Goal: Task Accomplishment & Management: Complete application form

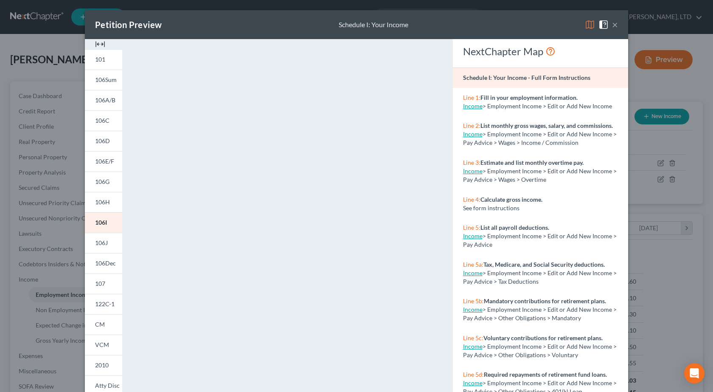
scroll to position [424181, 424041]
drag, startPoint x: 611, startPoint y: 24, endPoint x: 604, endPoint y: 23, distance: 6.9
click at [612, 24] on button "×" at bounding box center [615, 25] width 6 height 10
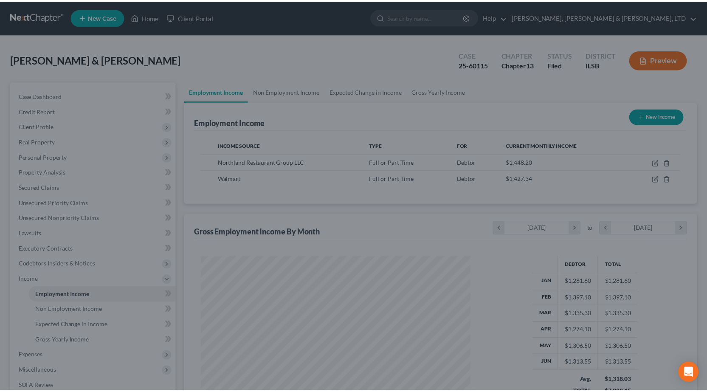
scroll to position [424181, 424044]
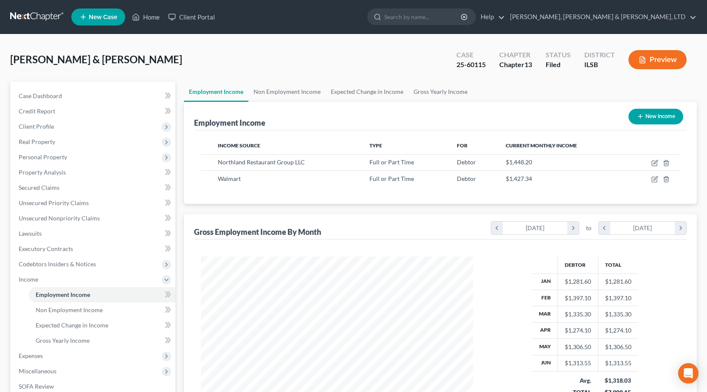
click at [28, 14] on link at bounding box center [37, 16] width 54 height 15
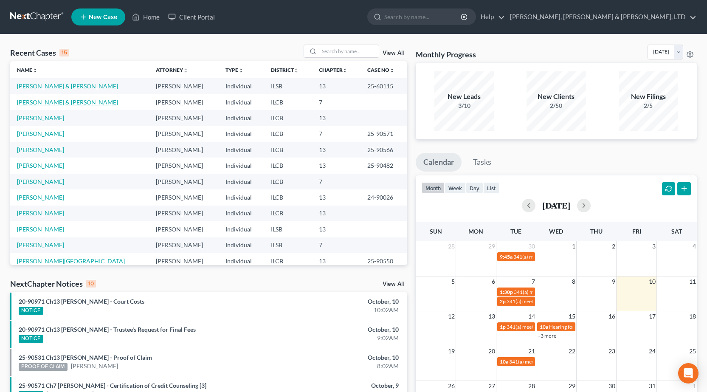
click at [48, 100] on link "Zytka, Erika & Smock, Michael" at bounding box center [67, 101] width 101 height 7
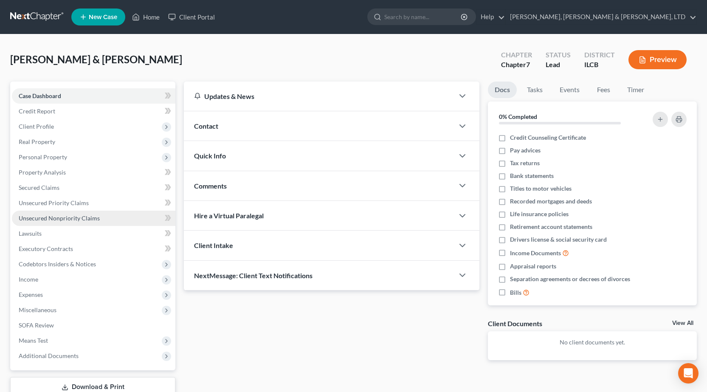
click at [71, 215] on span "Unsecured Nonpriority Claims" at bounding box center [59, 217] width 81 height 7
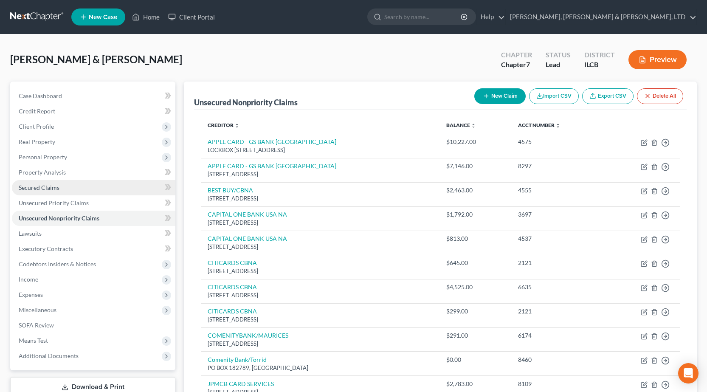
click at [61, 185] on link "Secured Claims" at bounding box center [93, 187] width 163 height 15
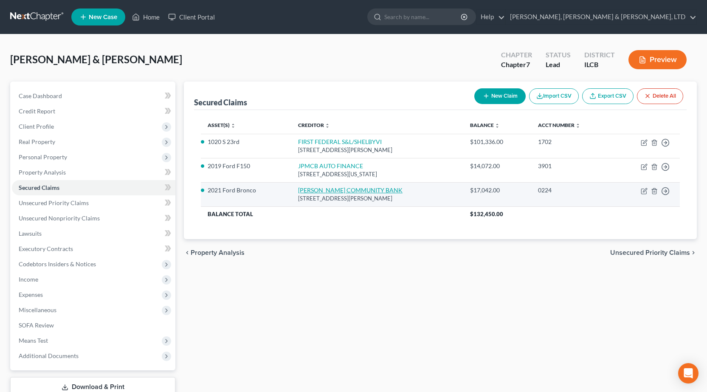
click at [338, 191] on link "MORTON COMMUNITY BANK" at bounding box center [350, 189] width 104 height 7
select select "14"
select select "13"
select select "2"
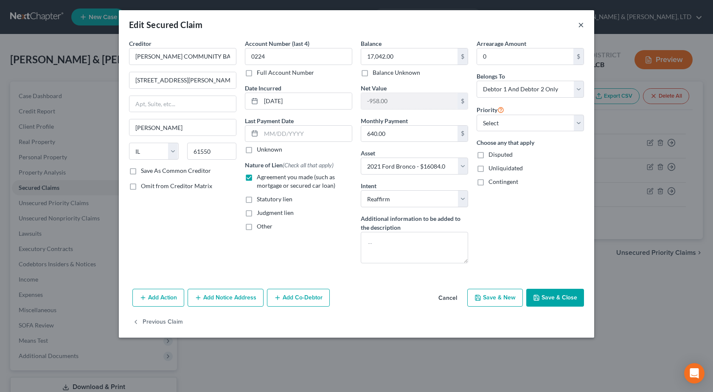
click at [582, 27] on button "×" at bounding box center [581, 25] width 6 height 10
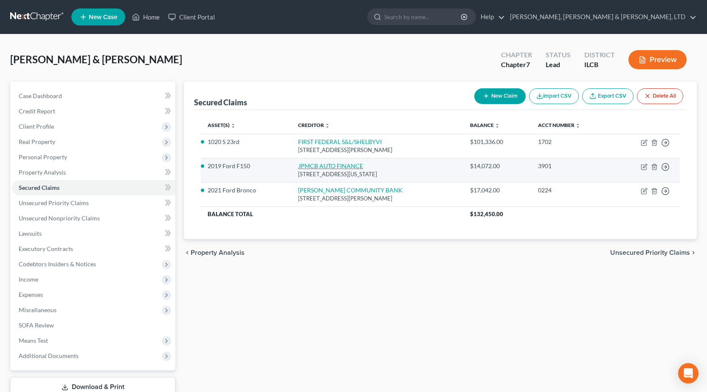
click at [322, 167] on link "JPMCB AUTO FINANCE" at bounding box center [330, 165] width 65 height 7
select select "19"
select select "6"
select select "2"
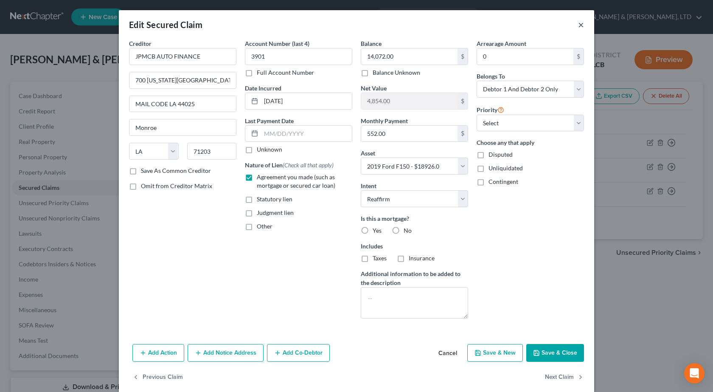
click at [578, 24] on button "×" at bounding box center [581, 25] width 6 height 10
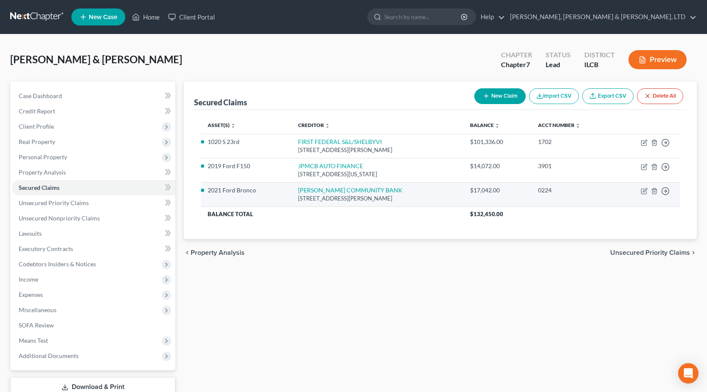
click at [230, 191] on li "2021 Ford Bronco" at bounding box center [245, 190] width 77 height 8
click at [313, 192] on link "MORTON COMMUNITY BANK" at bounding box center [350, 189] width 104 height 7
select select "14"
select select "13"
select select "2"
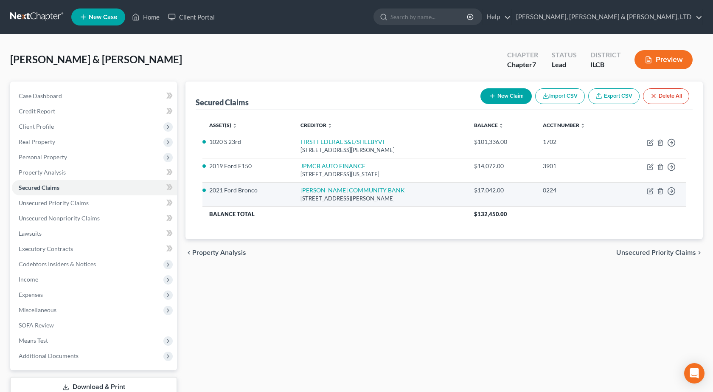
select select "2"
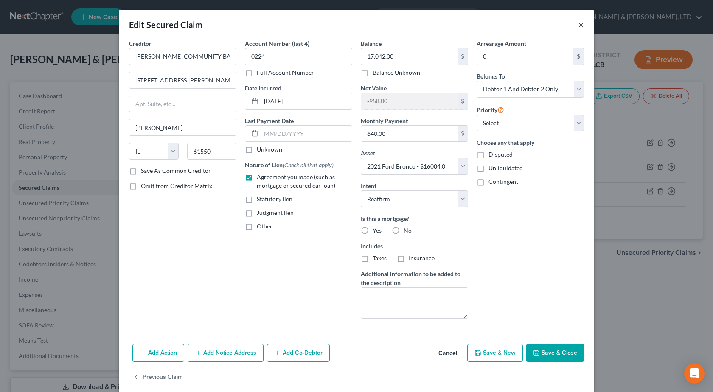
drag, startPoint x: 578, startPoint y: 24, endPoint x: 573, endPoint y: 25, distance: 4.7
click at [578, 25] on button "×" at bounding box center [581, 25] width 6 height 10
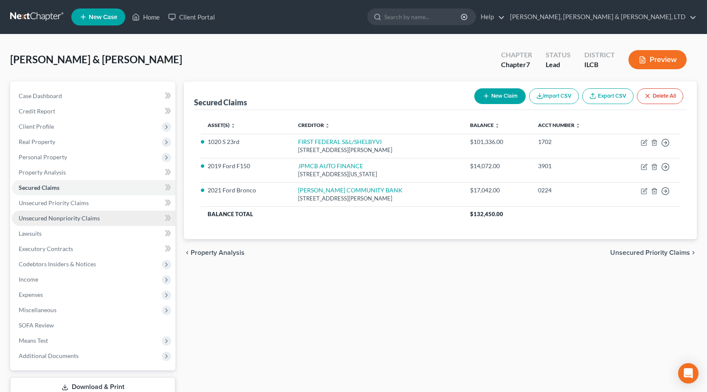
click at [75, 219] on span "Unsecured Nonpriority Claims" at bounding box center [59, 217] width 81 height 7
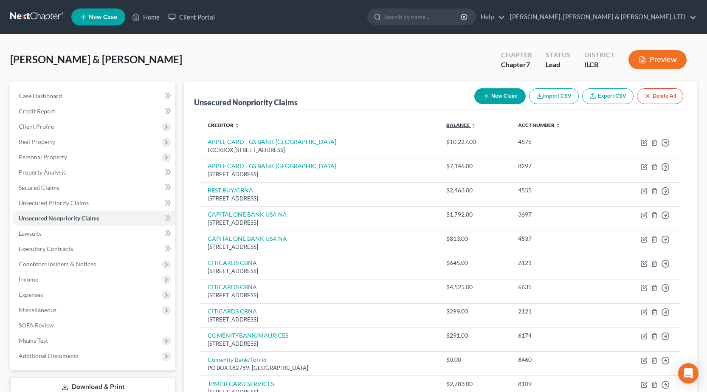
click at [477, 125] on th "Balance expand_more expand_less unfold_more" at bounding box center [475, 125] width 72 height 17
click at [480, 129] on th "Balance expand_more expand_less unfold_more" at bounding box center [475, 125] width 72 height 17
click at [476, 125] on icon "unfold_more" at bounding box center [473, 125] width 5 height 5
